Goal: Communication & Community: Answer question/provide support

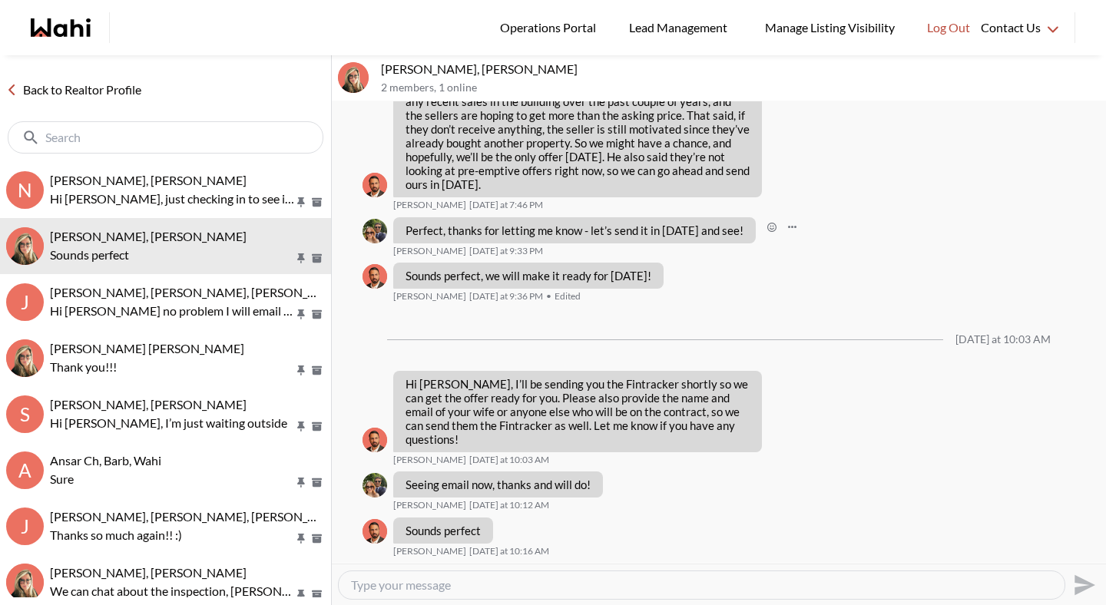
scroll to position [1016, 0]
click at [436, 580] on textarea "Type your message" at bounding box center [701, 585] width 701 height 15
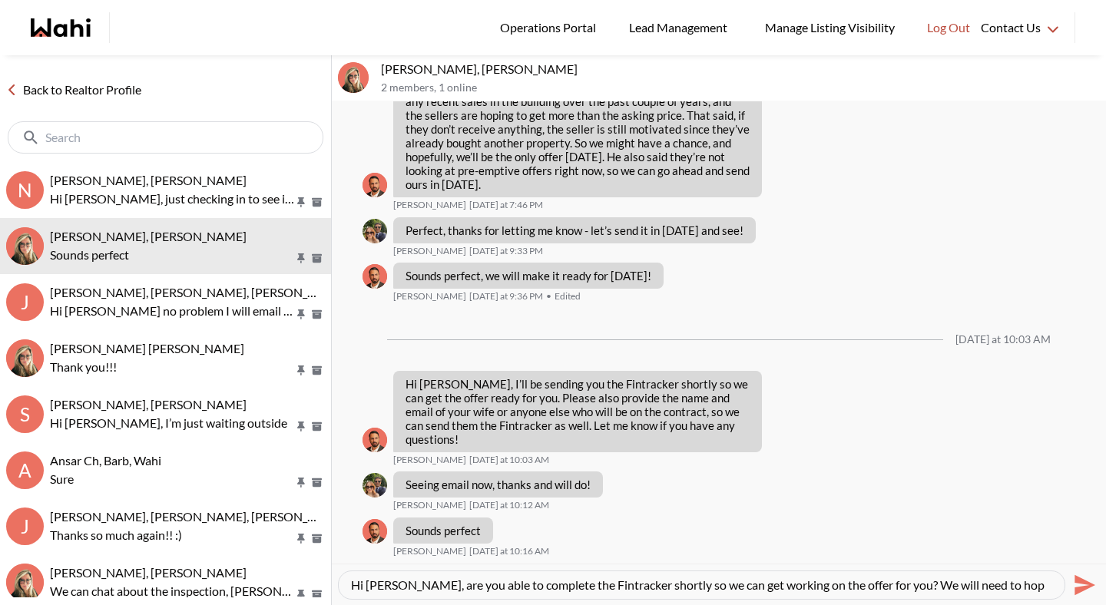
scroll to position [15, 0]
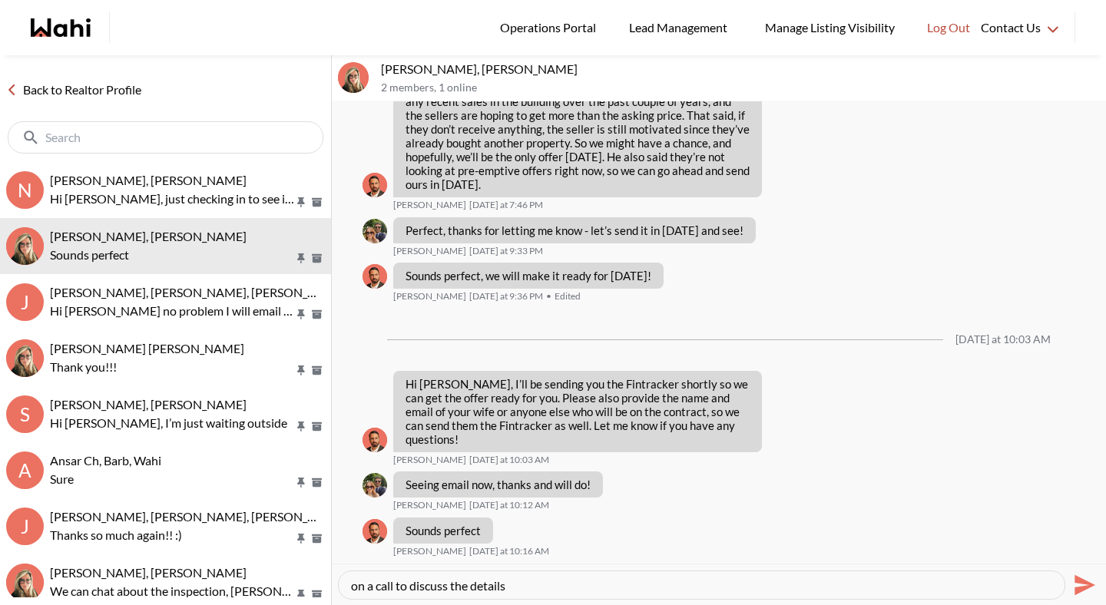
type textarea "Hi Sean, are you able to complete the Fintracker shortly so we can get working …"
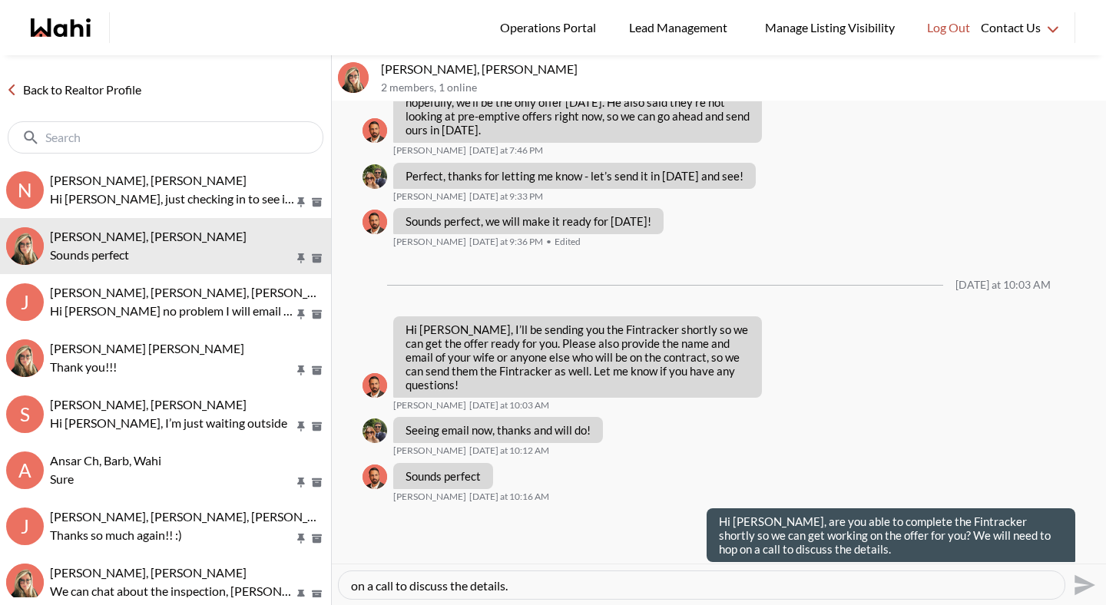
scroll to position [0, 0]
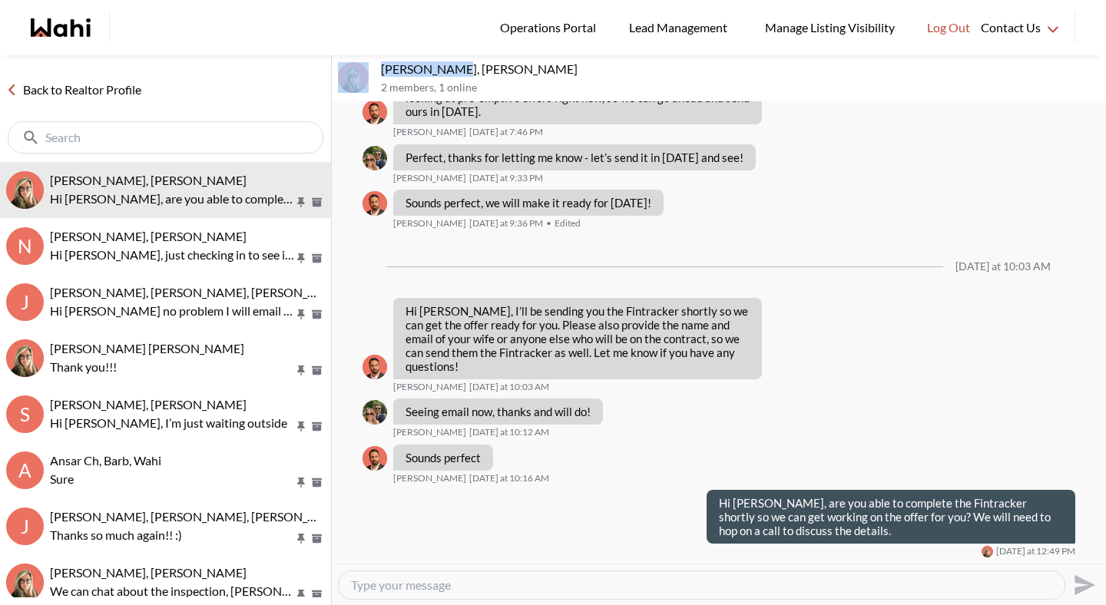
drag, startPoint x: 455, startPoint y: 68, endPoint x: 372, endPoint y: 66, distance: 83.0
click at [372, 67] on div "Sean Andrade, Barb 2 members , 1 online" at bounding box center [719, 78] width 774 height 46
copy div "[PERSON_NAME]"
click at [419, 576] on div at bounding box center [702, 586] width 726 height 28
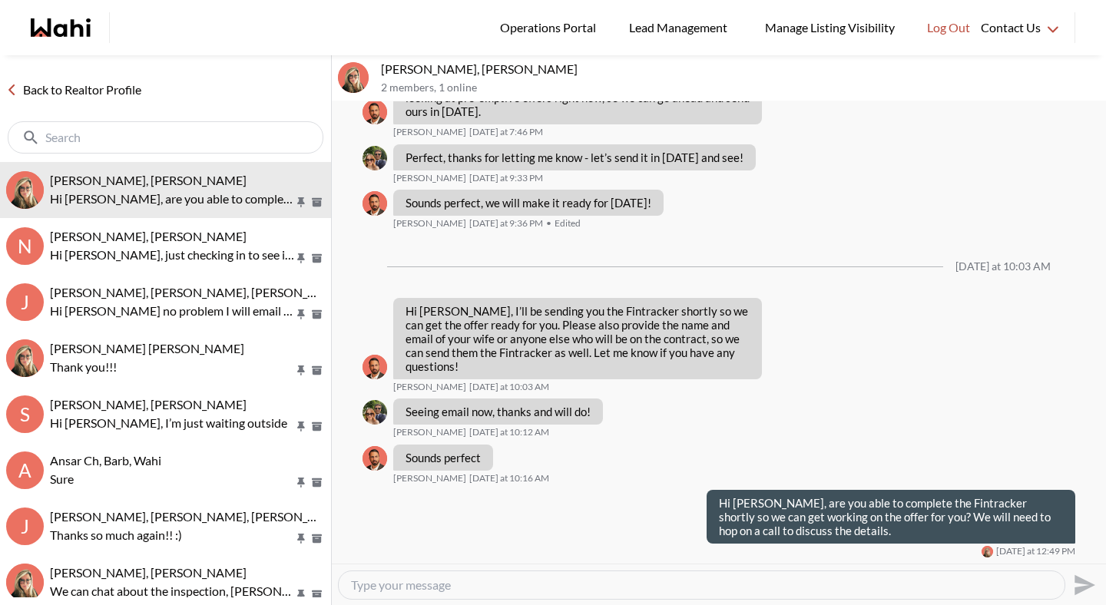
click at [419, 588] on textarea "Type your message" at bounding box center [701, 585] width 701 height 15
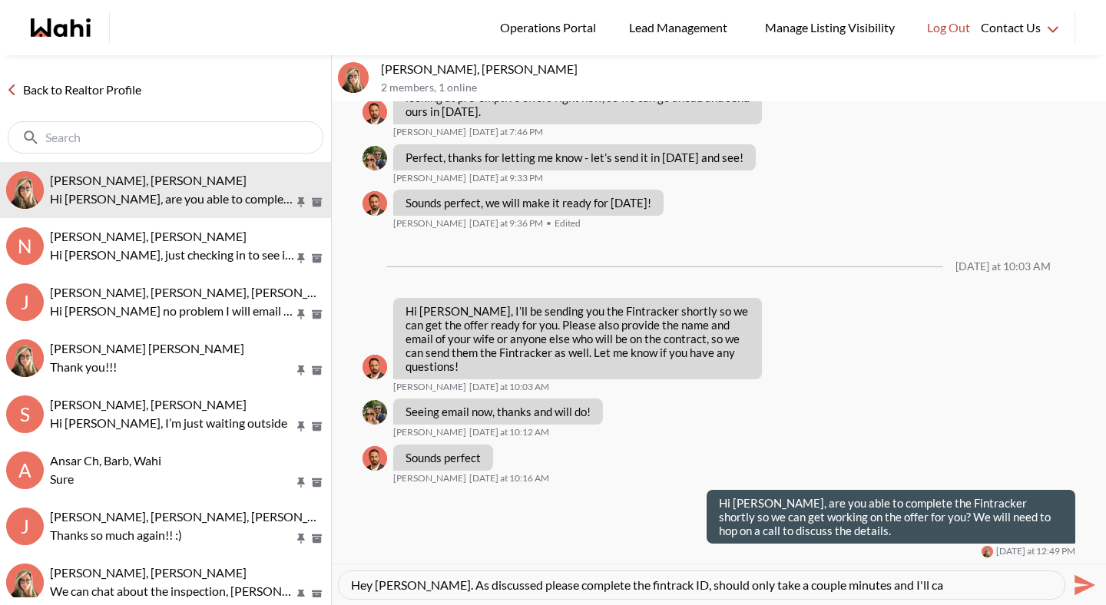
paste textarea "and"
type textarea "Hey [PERSON_NAME]. As discussed please complete the fintrack ID, should only ta…"
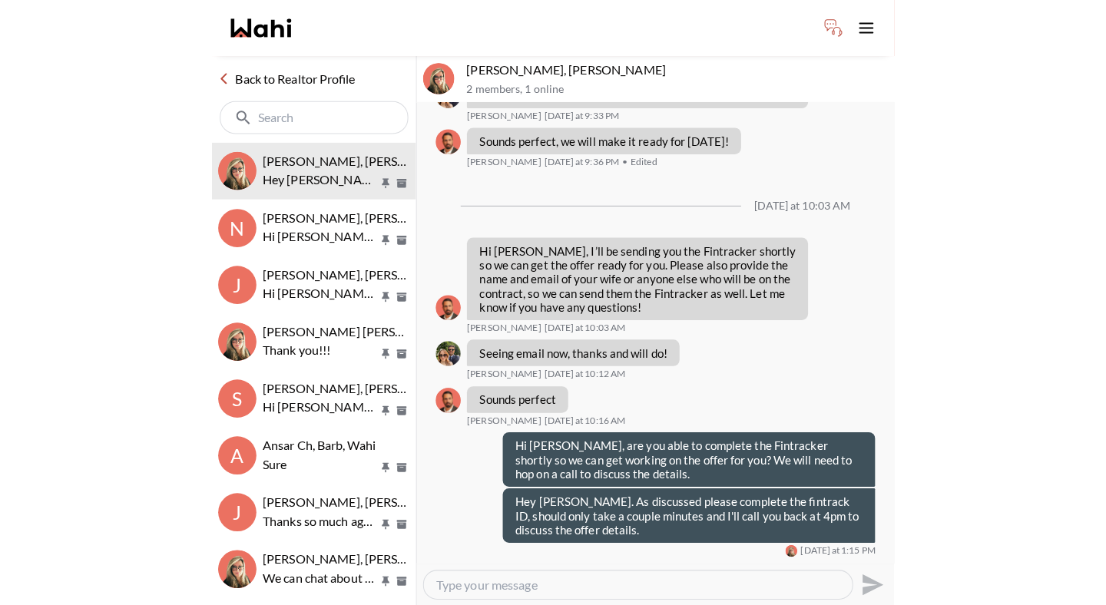
scroll to position [1145, 0]
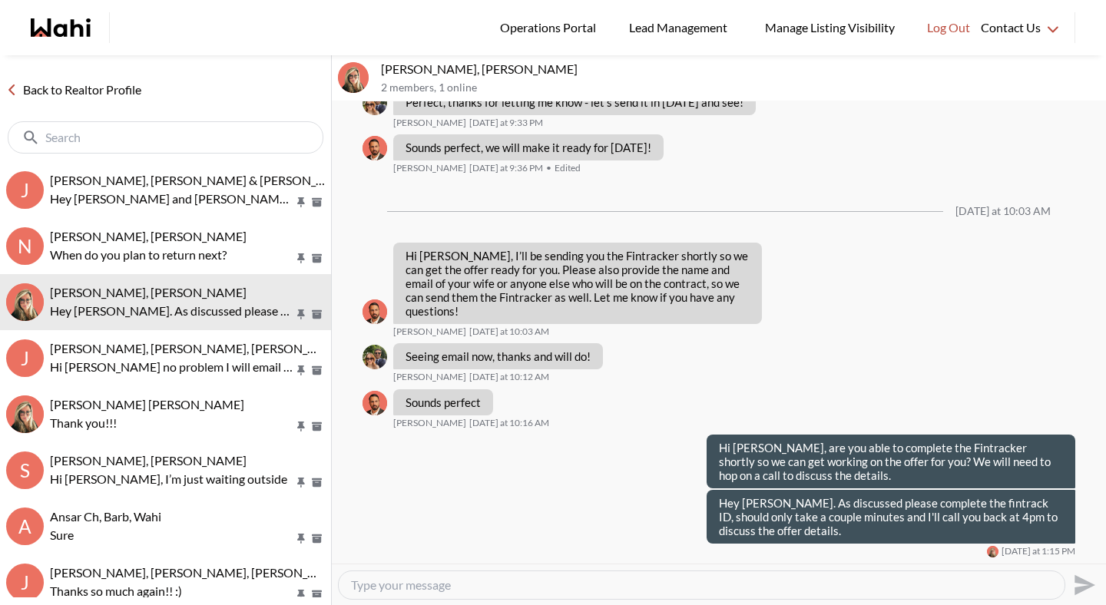
click at [114, 88] on link "Back to Realtor Profile" at bounding box center [73, 90] width 147 height 20
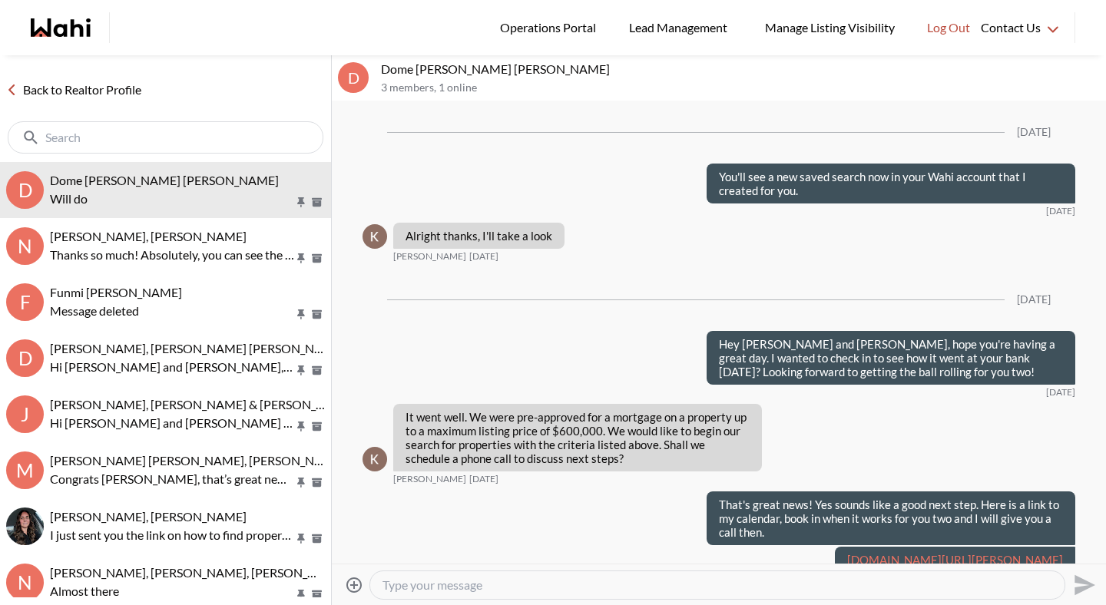
scroll to position [8606, 0]
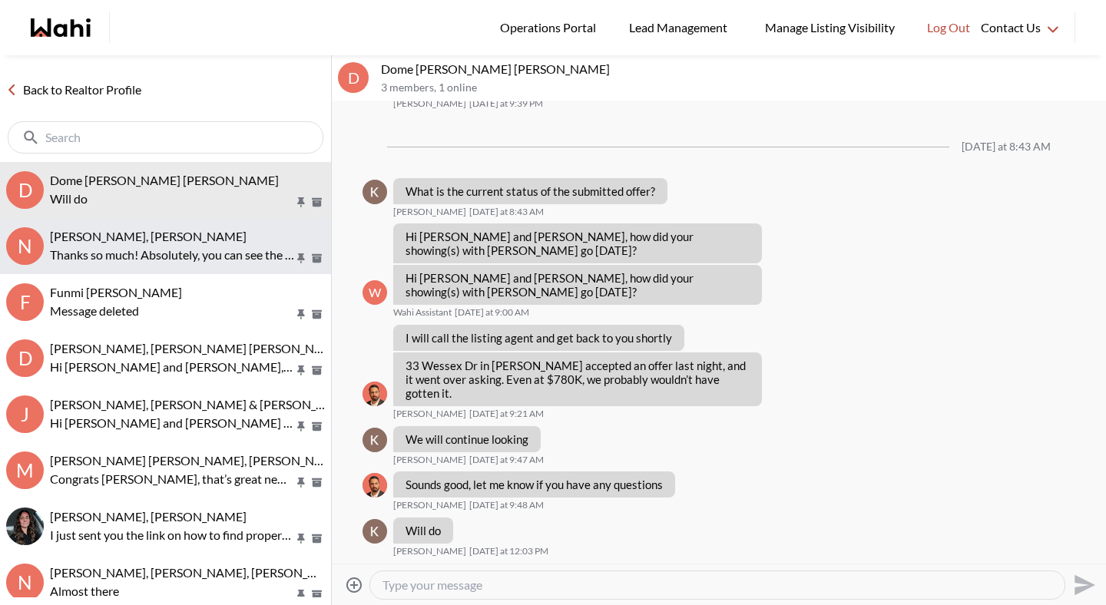
click at [141, 244] on div "Nitesh Goyal, Michelle Thanks so much! Absolutely, you can see the property ton…" at bounding box center [187, 246] width 275 height 35
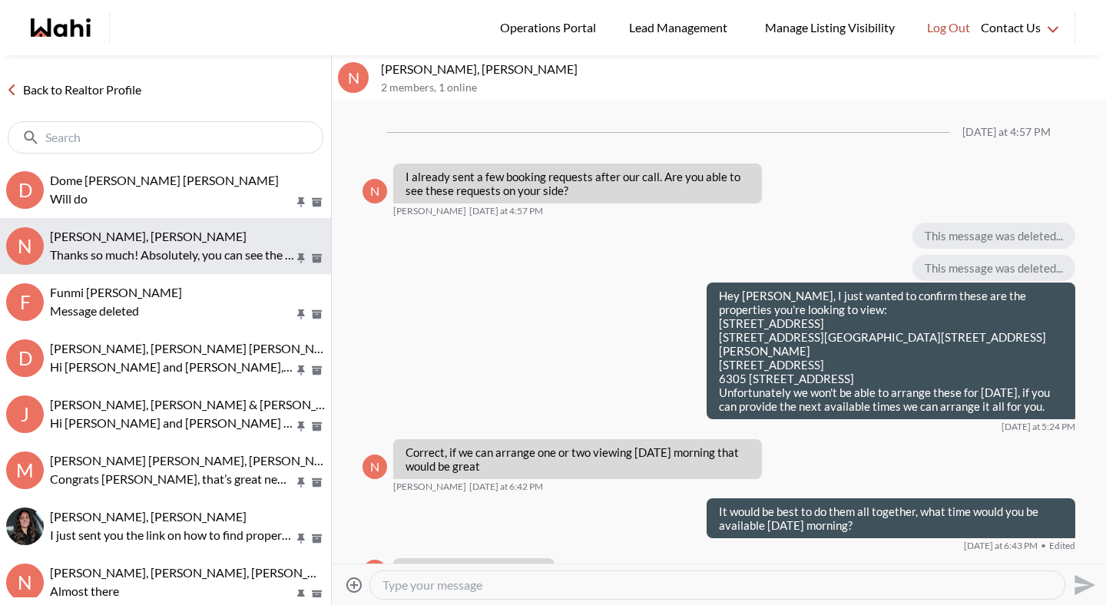
scroll to position [1328, 0]
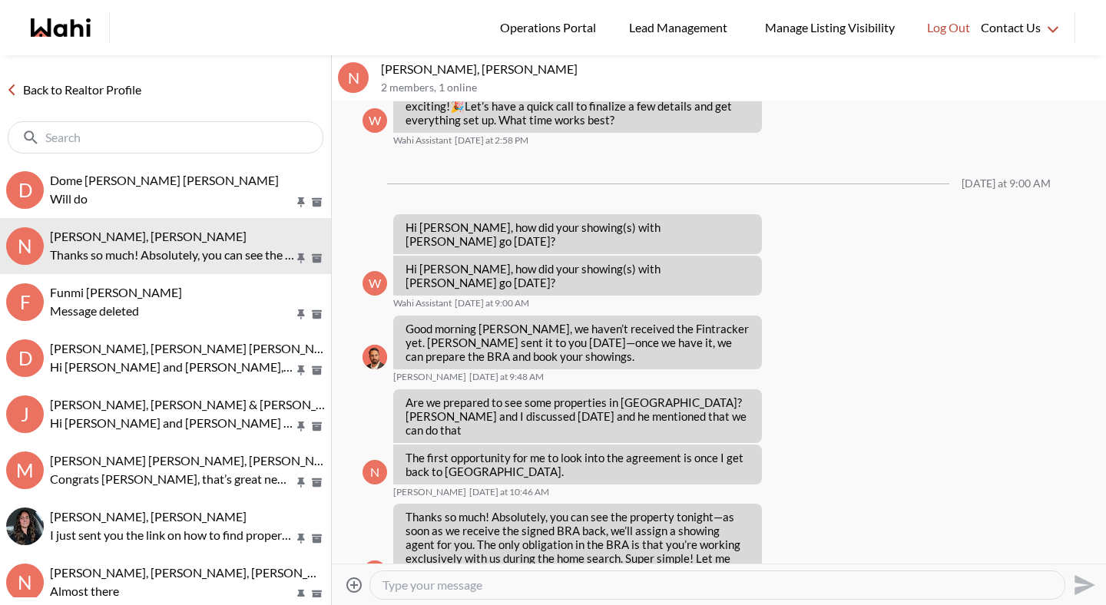
click at [430, 581] on textarea "Type your message" at bounding box center [718, 585] width 670 height 15
type textarea "Hi Nitesh, just checking in to see if you are able to complete the paperwork so…"
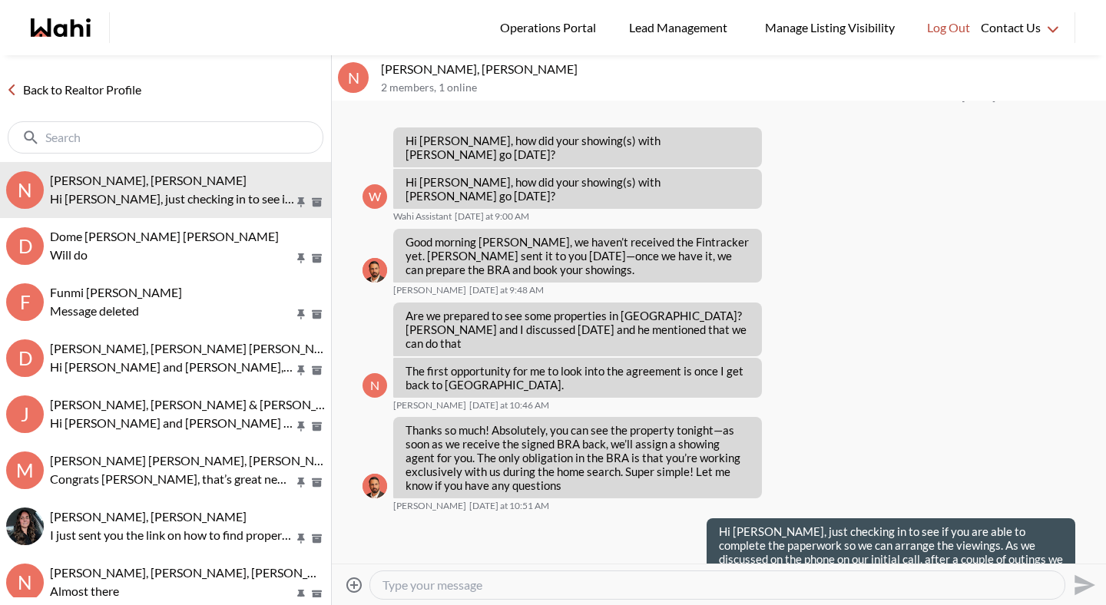
click at [98, 88] on link "Back to Realtor Profile" at bounding box center [73, 90] width 147 height 20
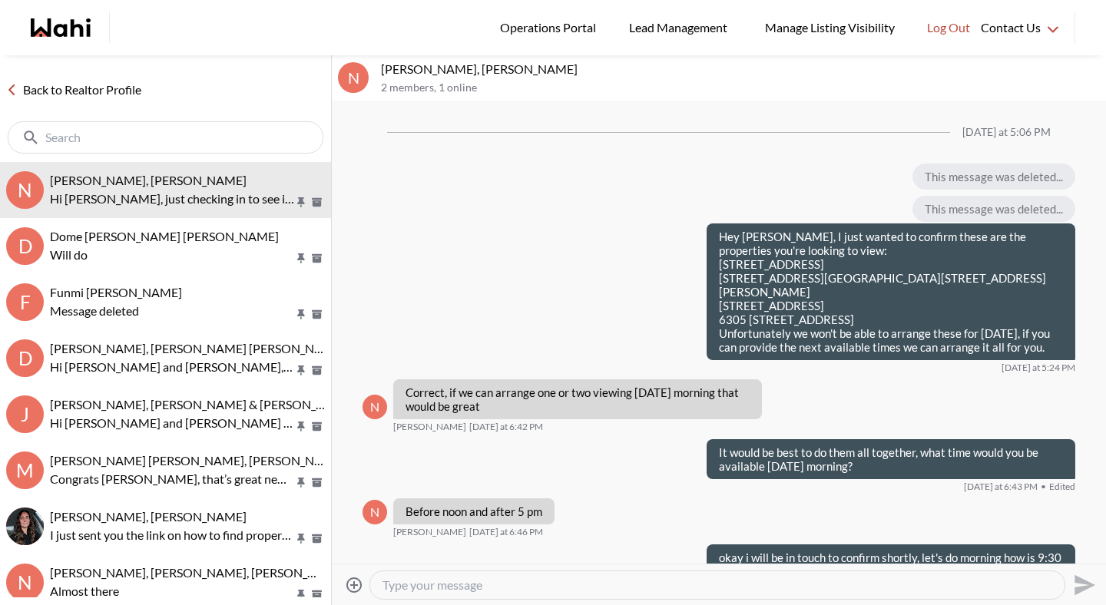
scroll to position [1356, 0]
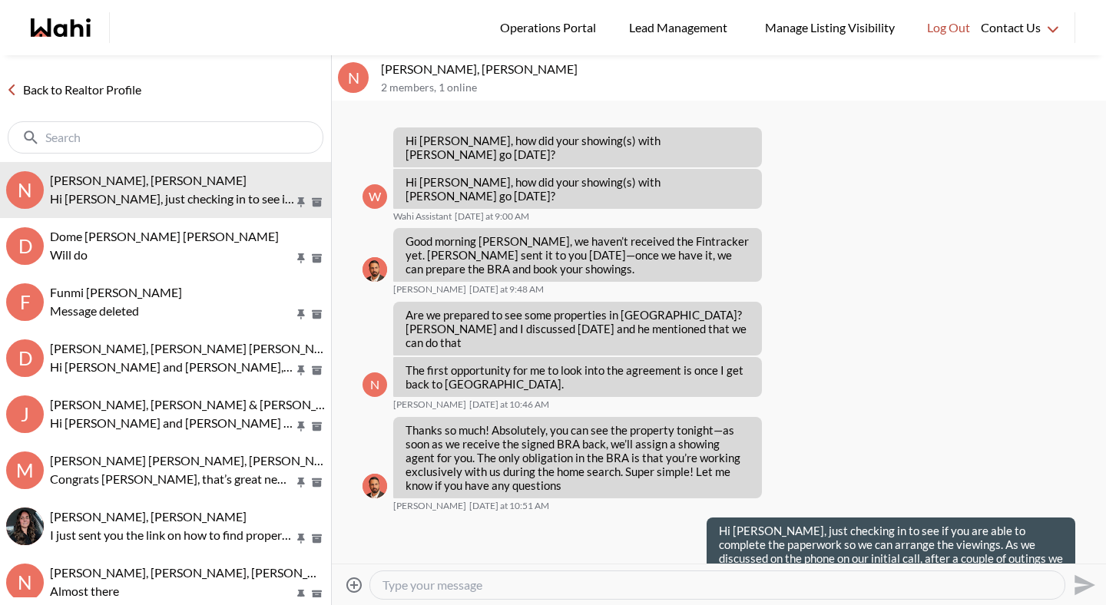
click at [486, 585] on textarea "Type your message" at bounding box center [718, 585] width 670 height 15
click at [717, 584] on textarea "Hey Nitesh, I just tried to call you and left a voicemail. If you hav any quest…" at bounding box center [718, 585] width 670 height 15
click at [824, 592] on textarea "Hey Nitesh, I just tried to call you and left a voicemail. If you have any ques…" at bounding box center [718, 585] width 670 height 15
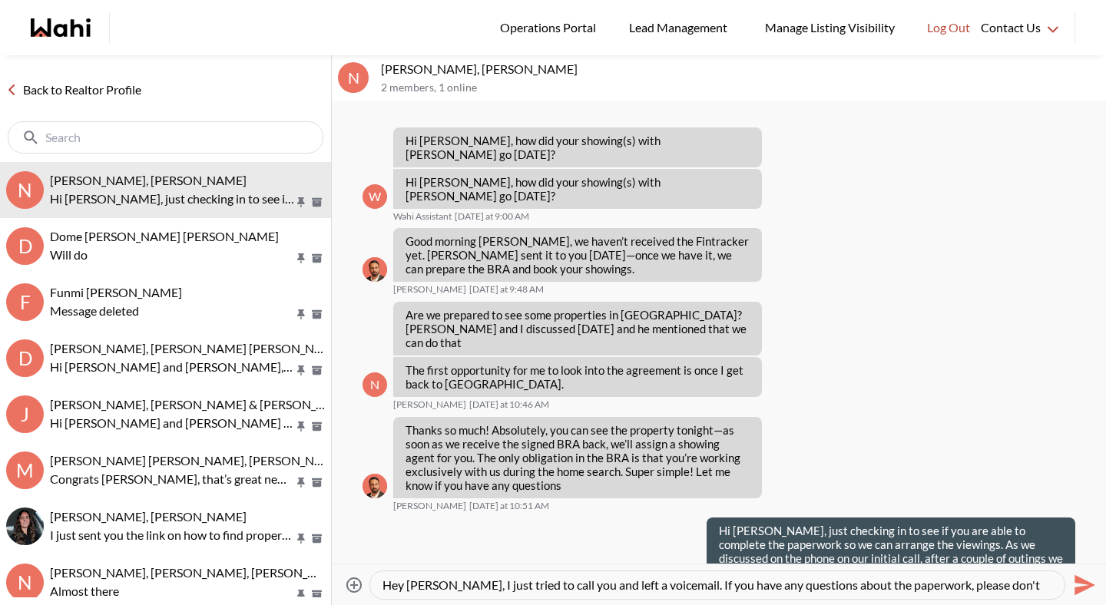
scroll to position [15, 0]
type textarea "Hey Nitesh, I just tried to call you and left a voicemail. If you have any ques…"
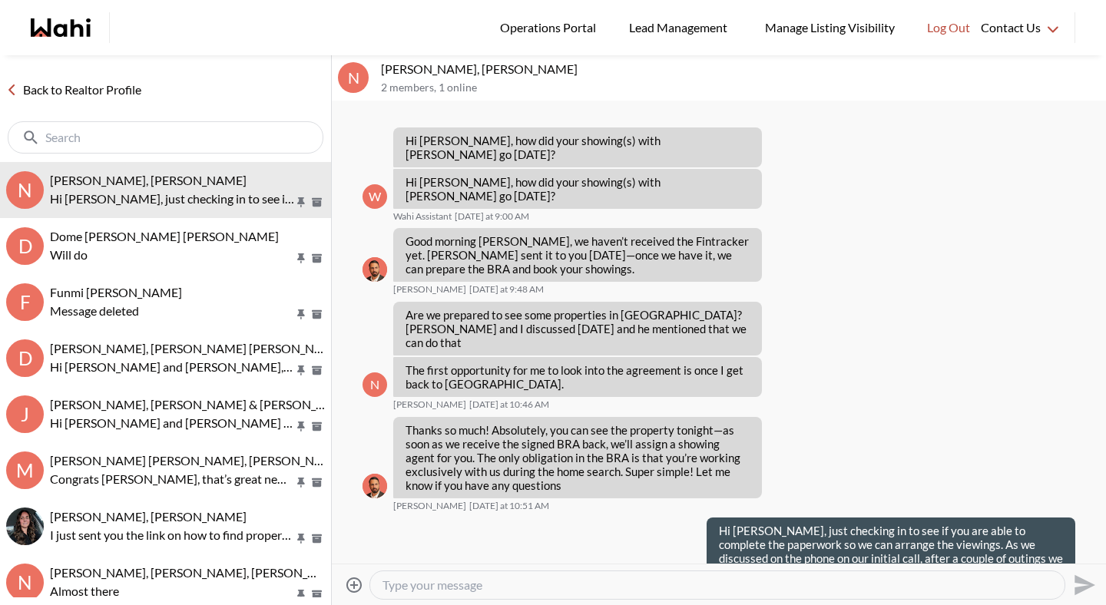
scroll to position [0, 0]
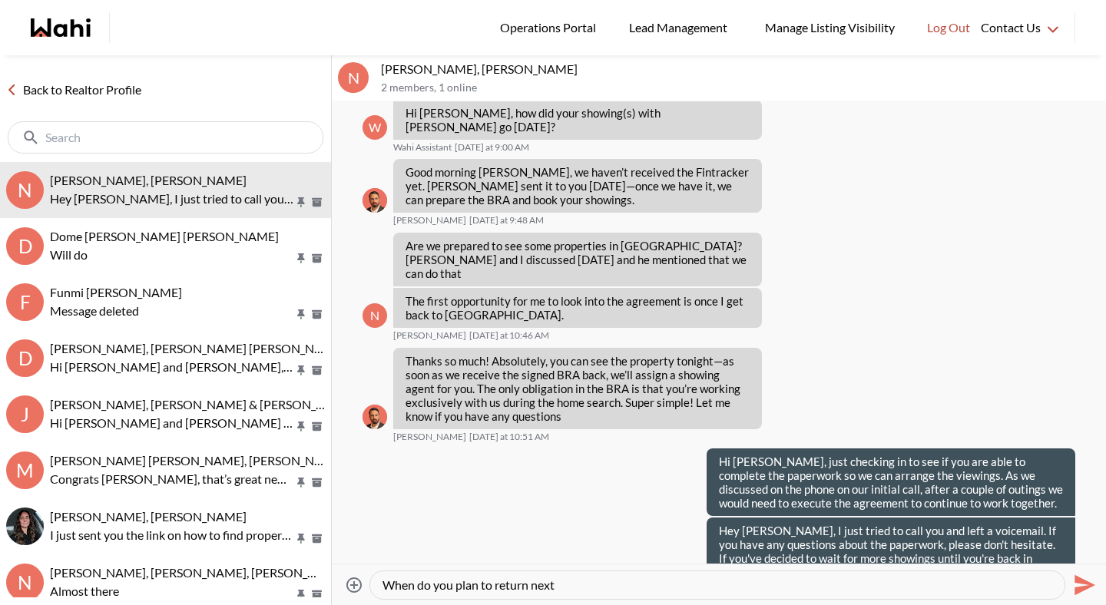
type textarea "When do you plan to return next?"
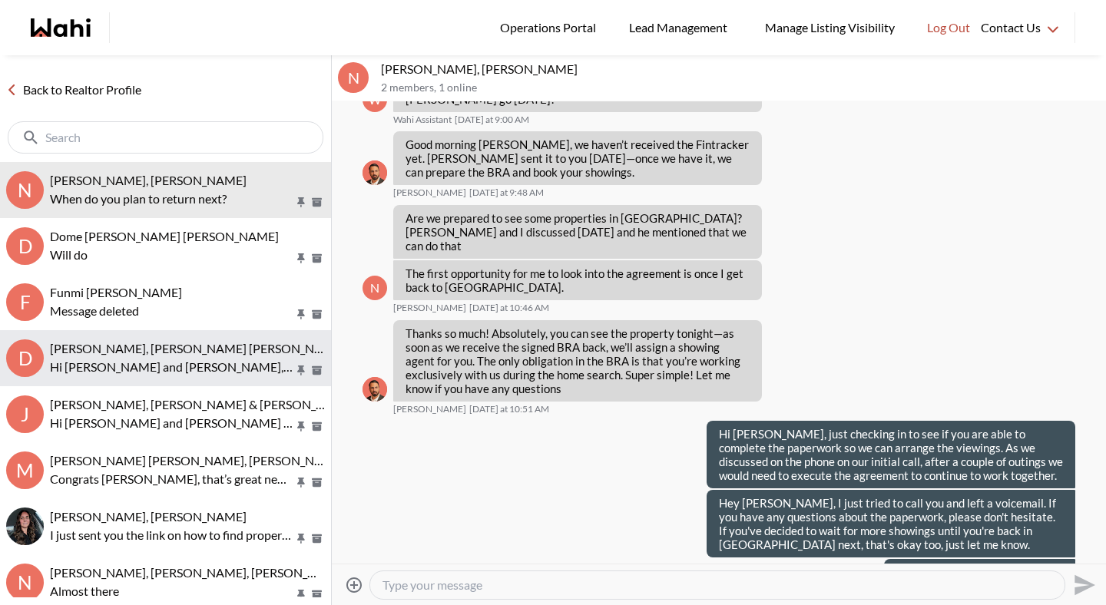
click at [167, 360] on p "Hi Dmytro and Kateryna, how did your showing(s) with Paul go yesterday?" at bounding box center [172, 367] width 244 height 18
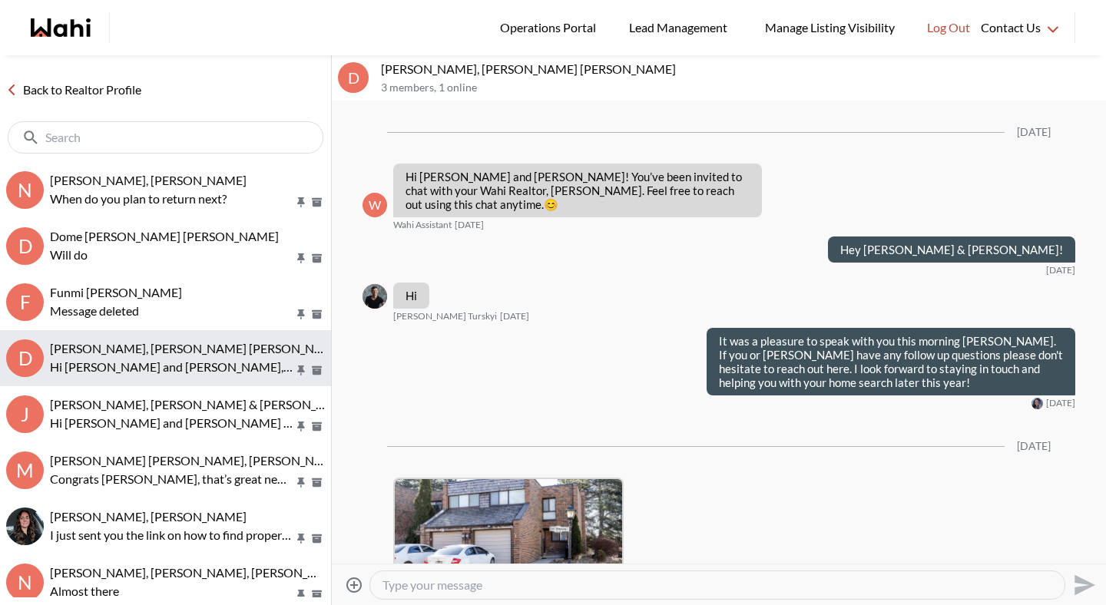
scroll to position [1112, 0]
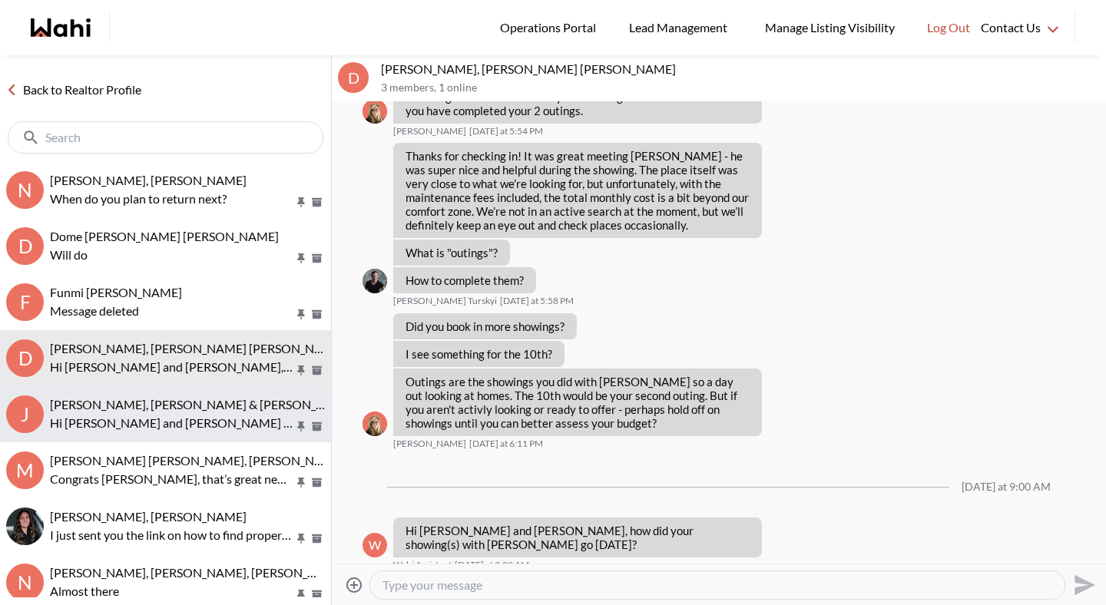
click at [170, 404] on span "Jason Brown, Jason & Lauryn Vaz-Brown, Michelle" at bounding box center [252, 404] width 404 height 15
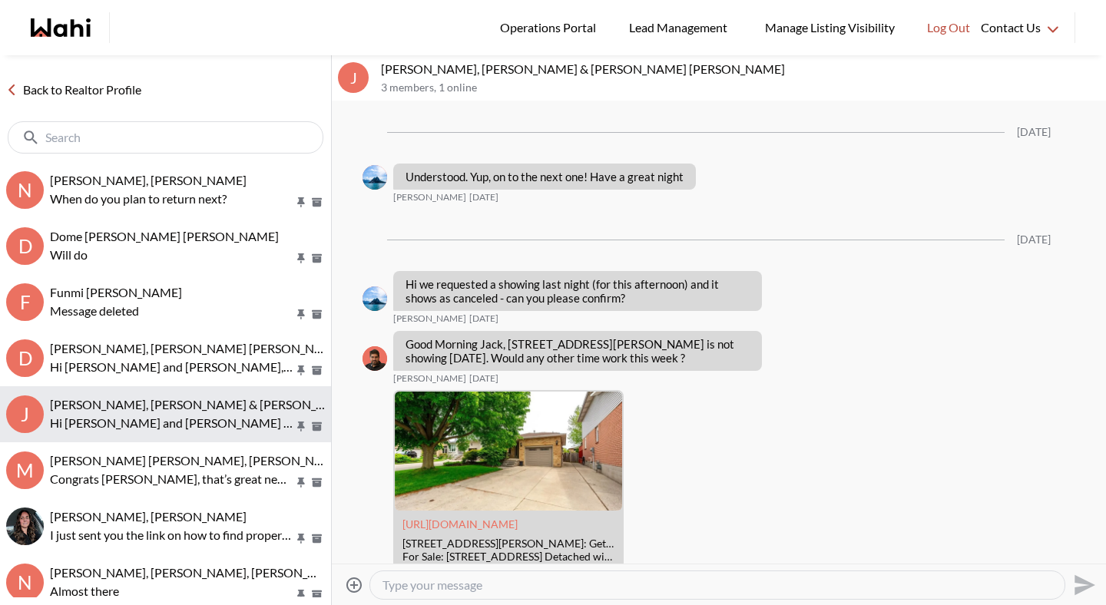
scroll to position [2200, 0]
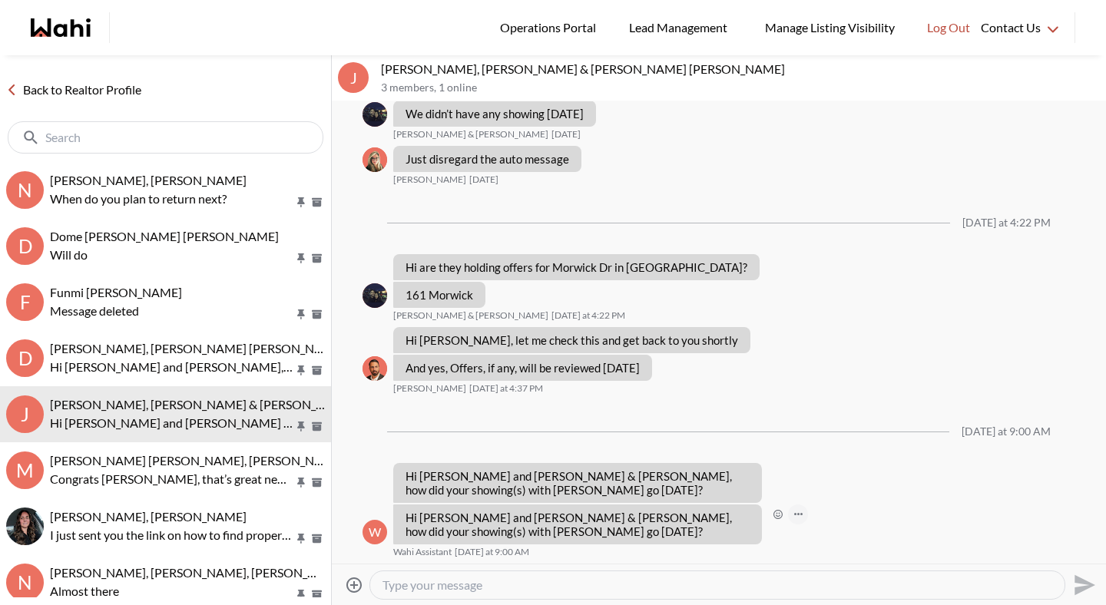
click at [807, 511] on button "Open Message Actions Menu" at bounding box center [798, 515] width 20 height 20
click at [814, 486] on button "Delete" at bounding box center [849, 490] width 123 height 28
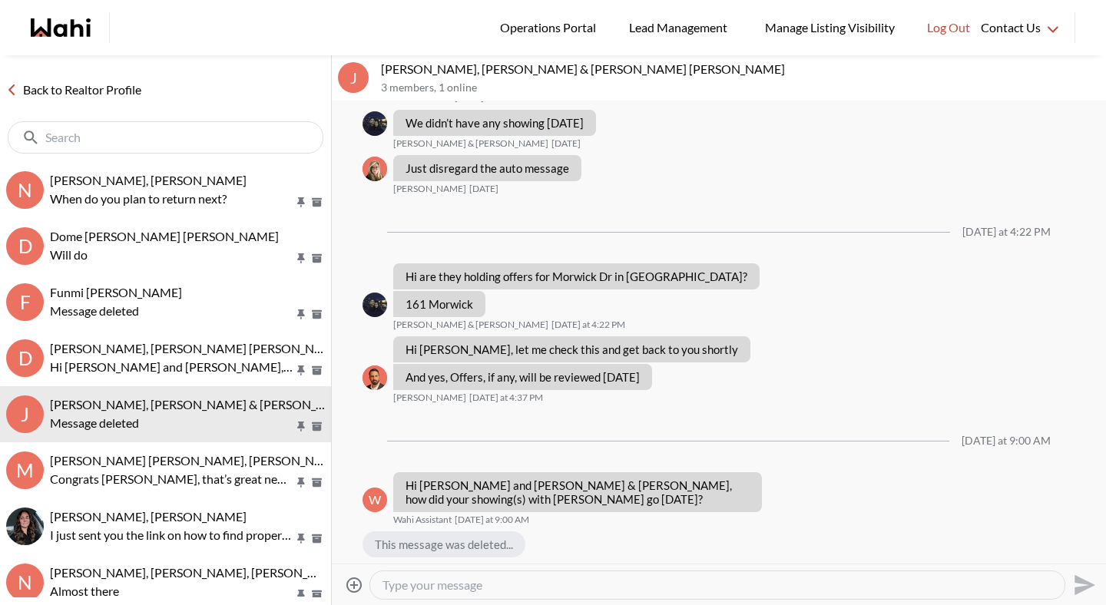
click at [592, 587] on textarea "Type your message" at bounding box center [718, 585] width 670 height 15
paste textarea "i"
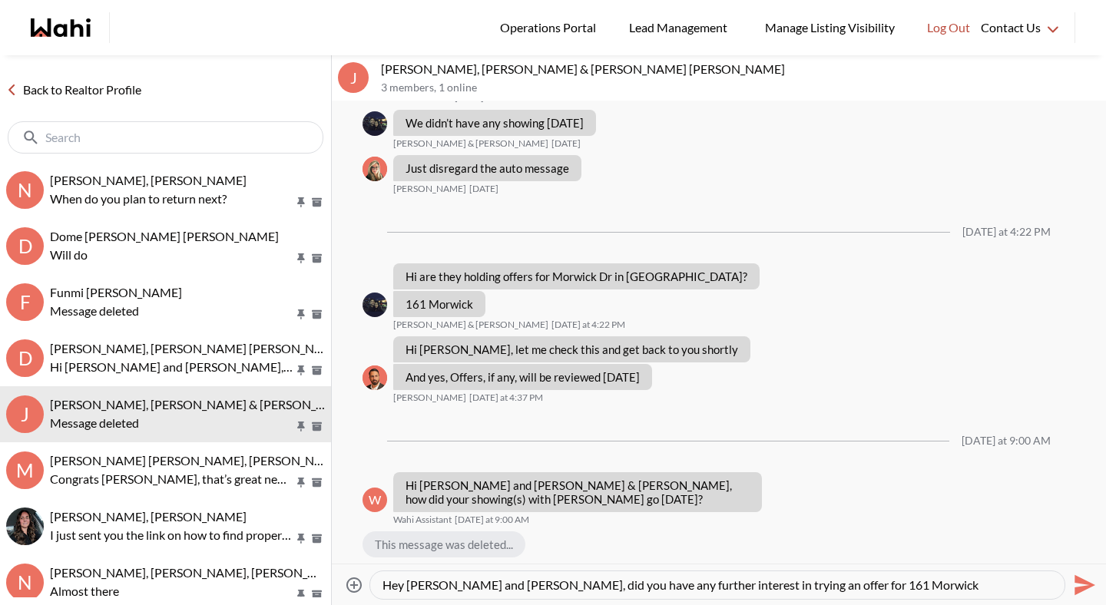
type textarea "Hey Jason and Lauryn, did you have any further interest in trying an offer for …"
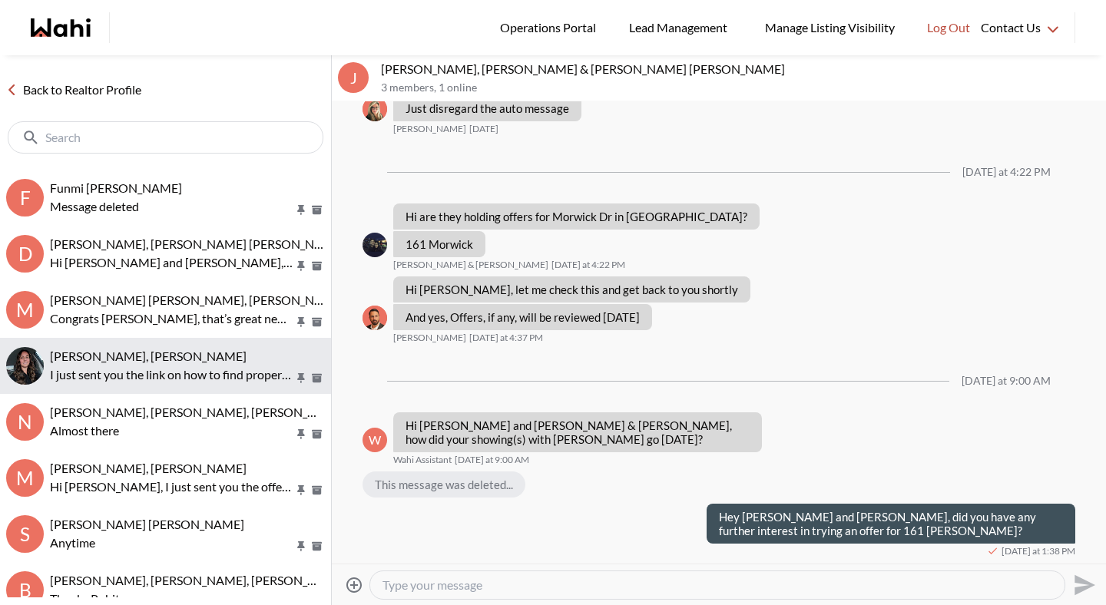
scroll to position [0, 0]
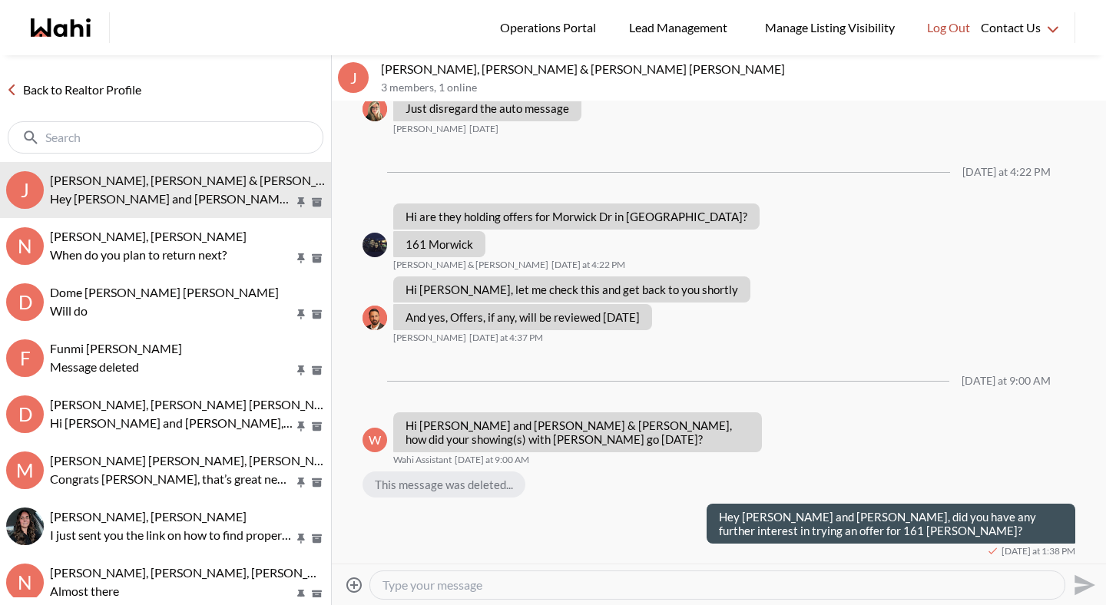
click at [124, 92] on link "Back to Realtor Profile" at bounding box center [73, 90] width 147 height 20
